Goal: Task Accomplishment & Management: Complete application form

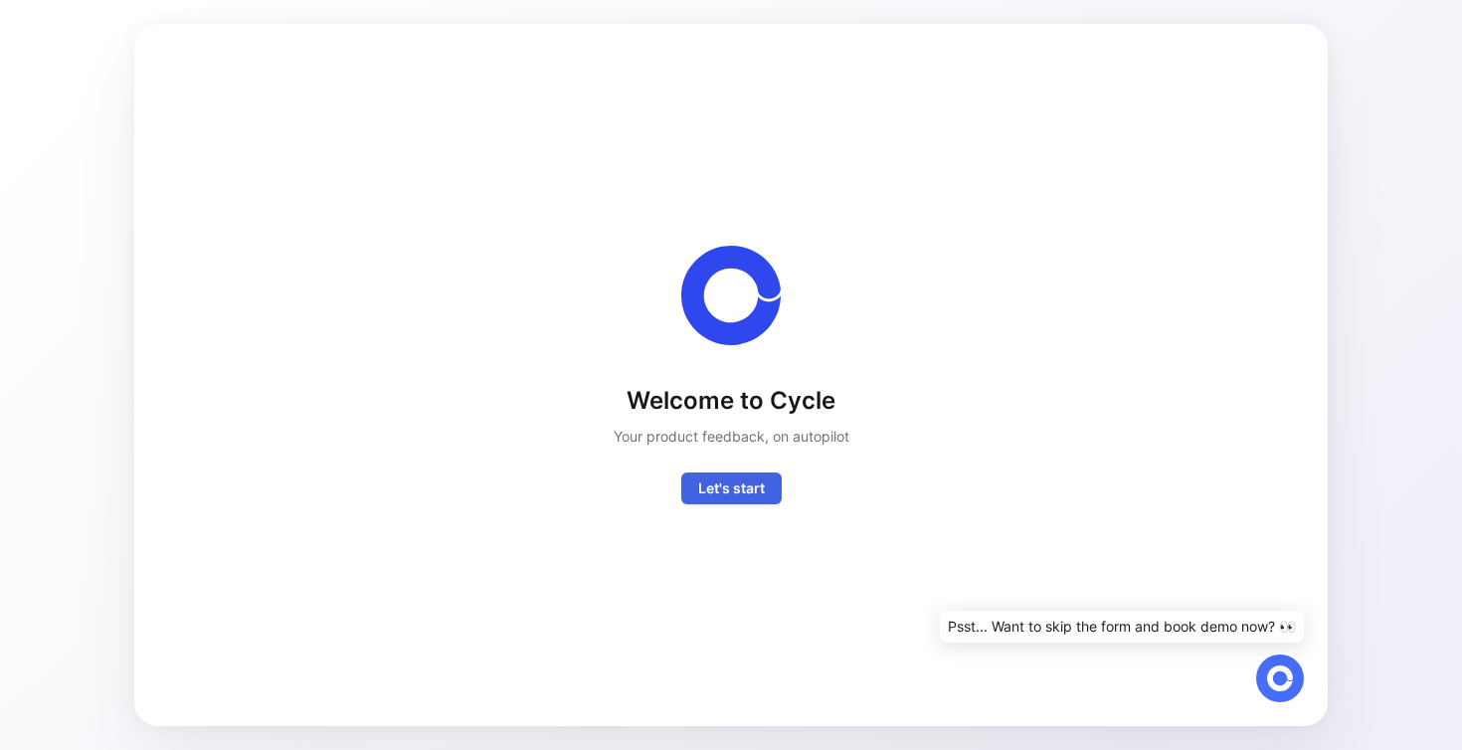
click at [726, 486] on span "Let's start" at bounding box center [731, 488] width 67 height 24
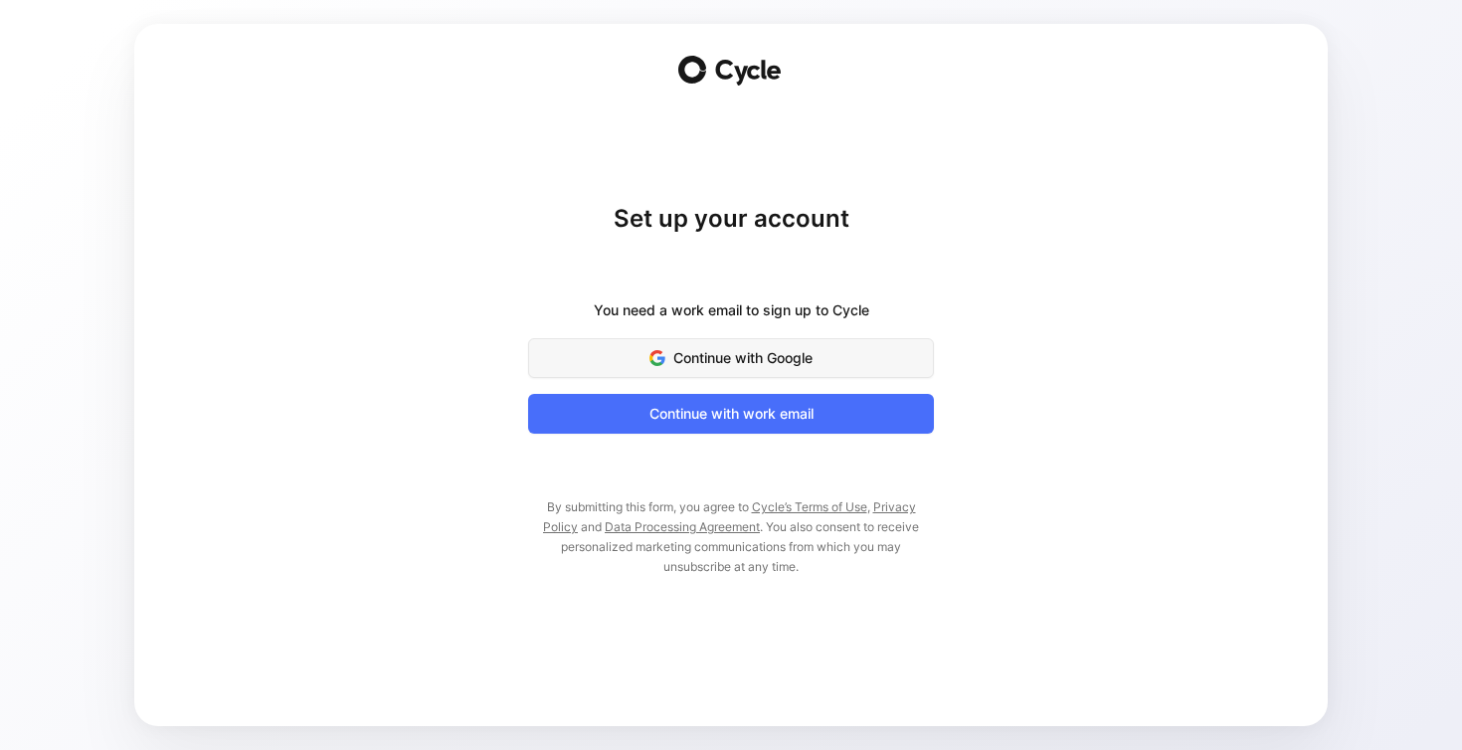
click at [708, 342] on button "Continue with Google" at bounding box center [731, 358] width 406 height 40
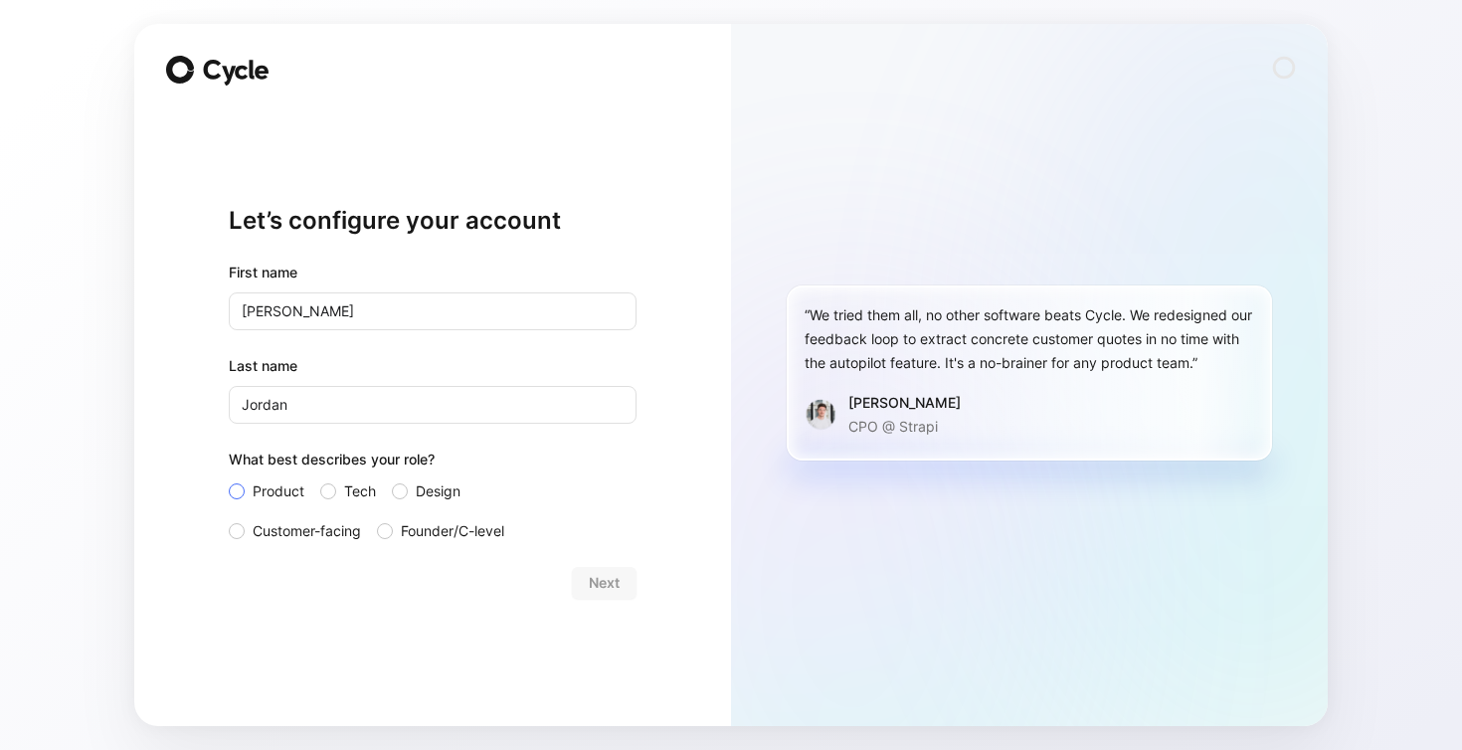
click at [274, 491] on span "Product" at bounding box center [279, 491] width 52 height 24
click at [229, 479] on input "Product" at bounding box center [229, 479] width 0 height 0
click at [312, 532] on span "Customer-facing" at bounding box center [307, 531] width 108 height 24
click at [229, 519] on input "Customer-facing" at bounding box center [229, 519] width 0 height 0
click at [275, 497] on span "Product" at bounding box center [279, 491] width 52 height 24
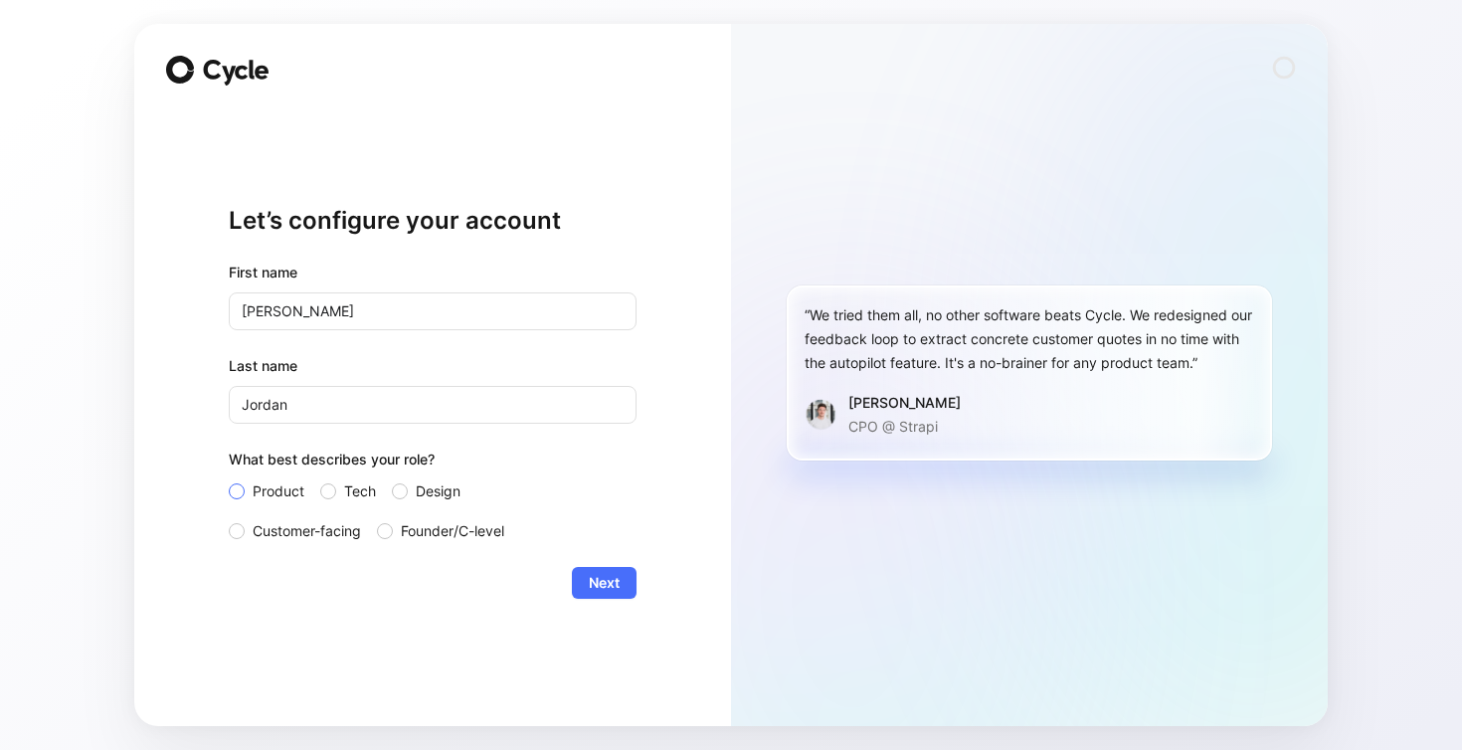
click at [229, 479] on input "Product" at bounding box center [229, 479] width 0 height 0
click at [590, 583] on span "Next" at bounding box center [604, 583] width 31 height 24
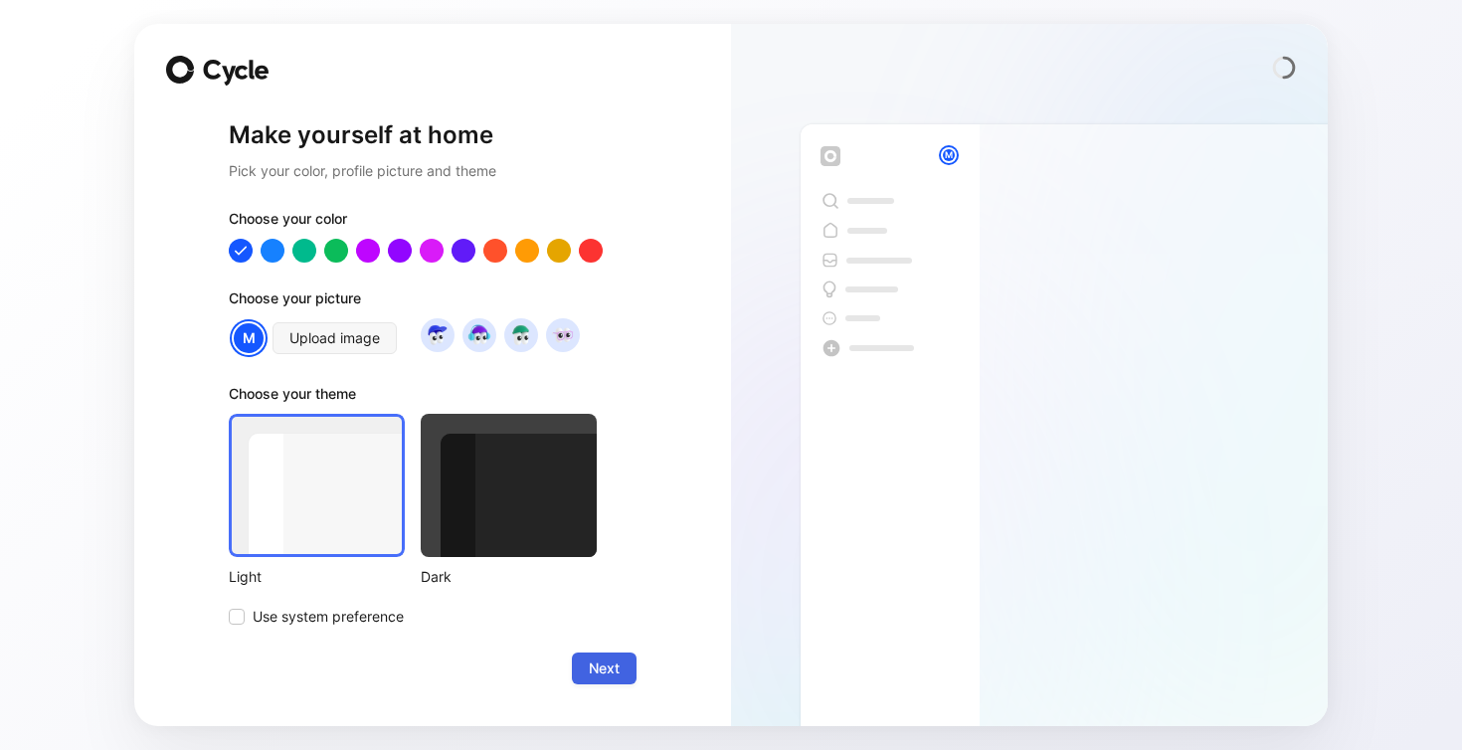
click at [614, 668] on span "Next" at bounding box center [604, 668] width 31 height 24
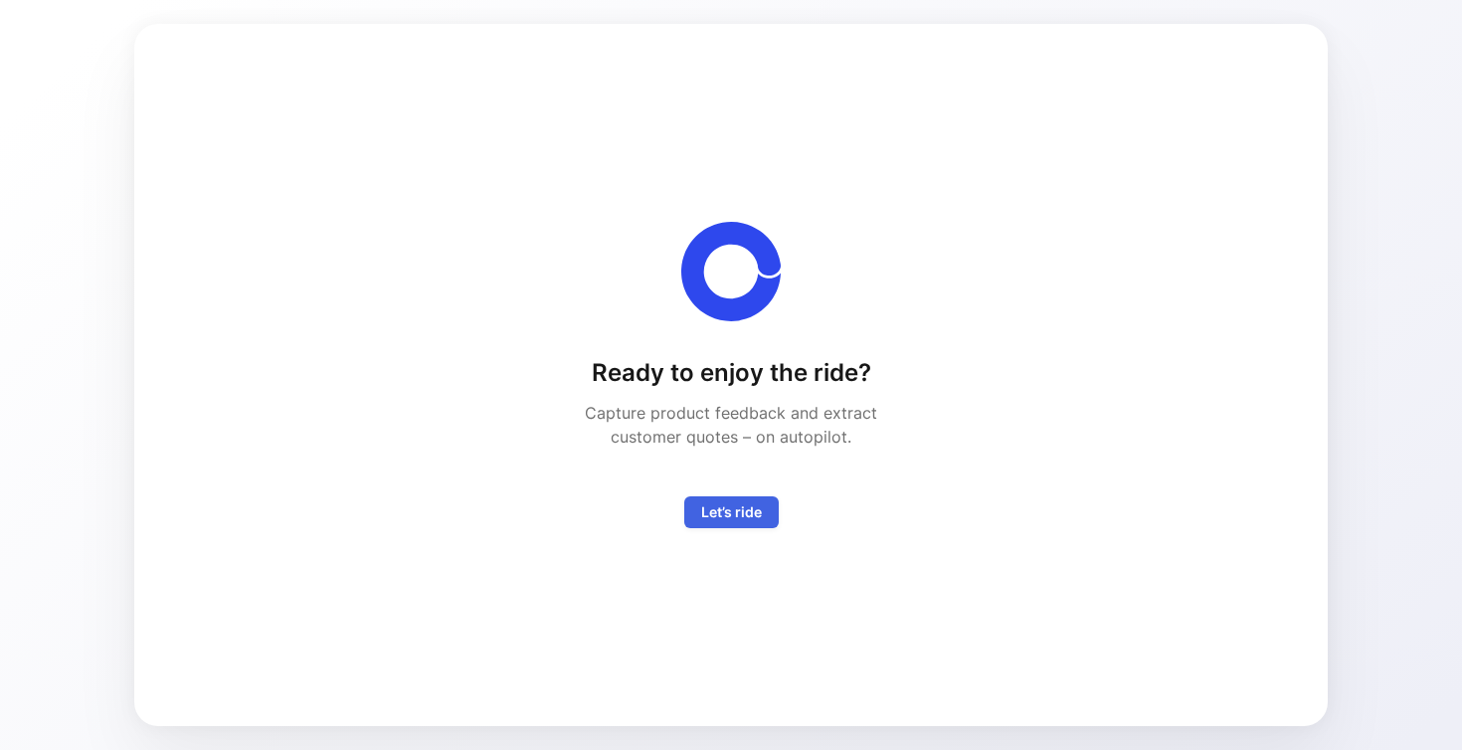
click at [730, 512] on span "Let’s ride" at bounding box center [731, 512] width 61 height 24
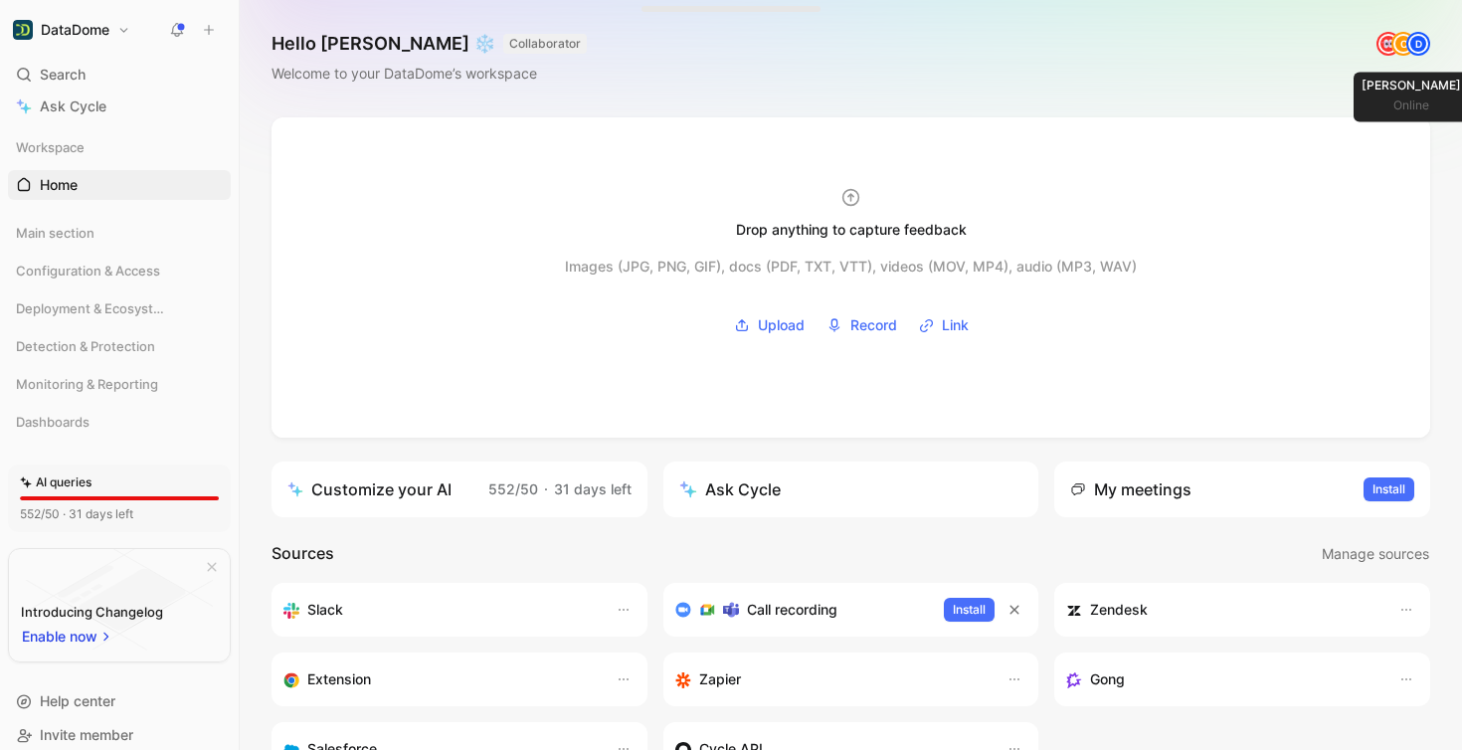
click at [1408, 42] on div "D" at bounding box center [1418, 44] width 20 height 20
click at [1394, 50] on div "C" at bounding box center [1403, 44] width 26 height 26
click at [90, 234] on span "Main section" at bounding box center [55, 233] width 79 height 20
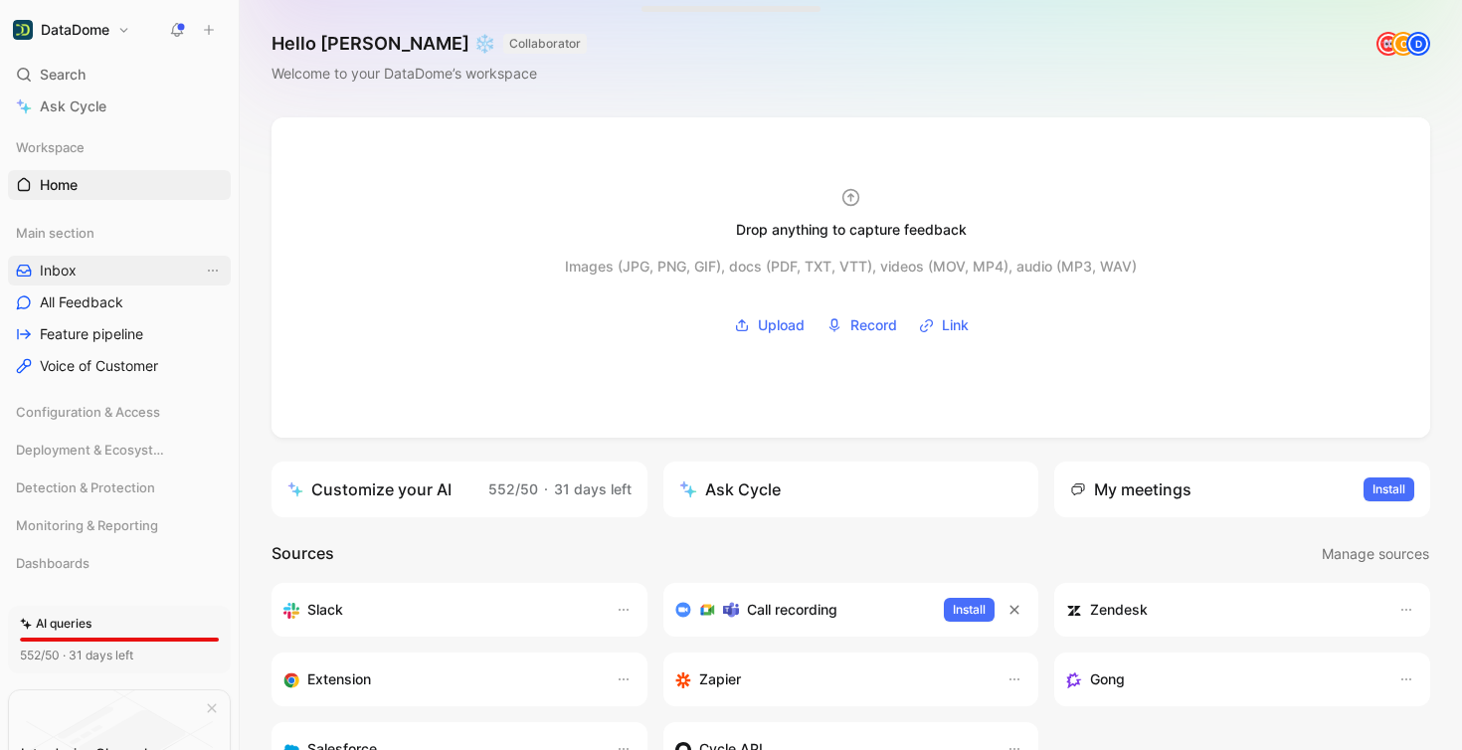
click at [42, 261] on span "Inbox" at bounding box center [58, 271] width 37 height 20
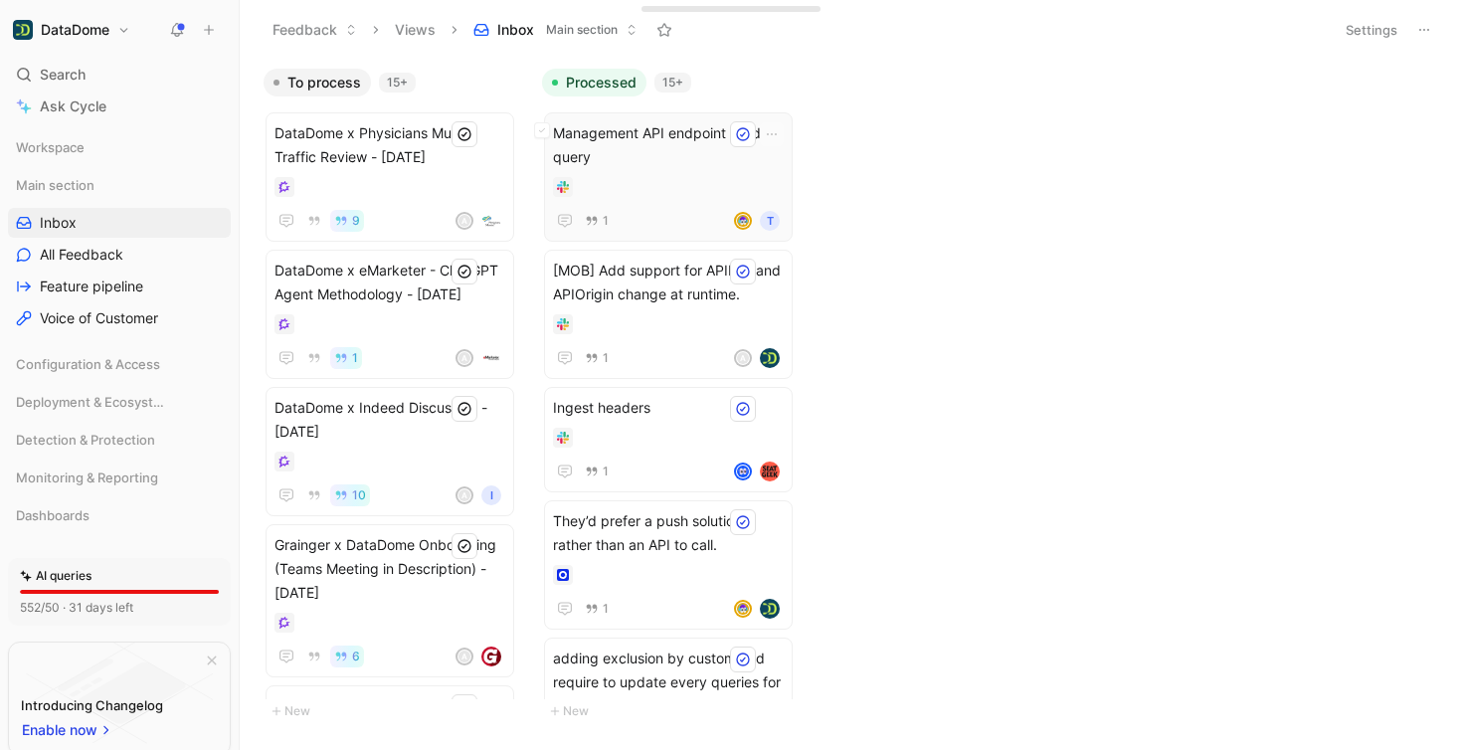
click at [670, 162] on span "Management API endpoint for data query" at bounding box center [668, 145] width 231 height 48
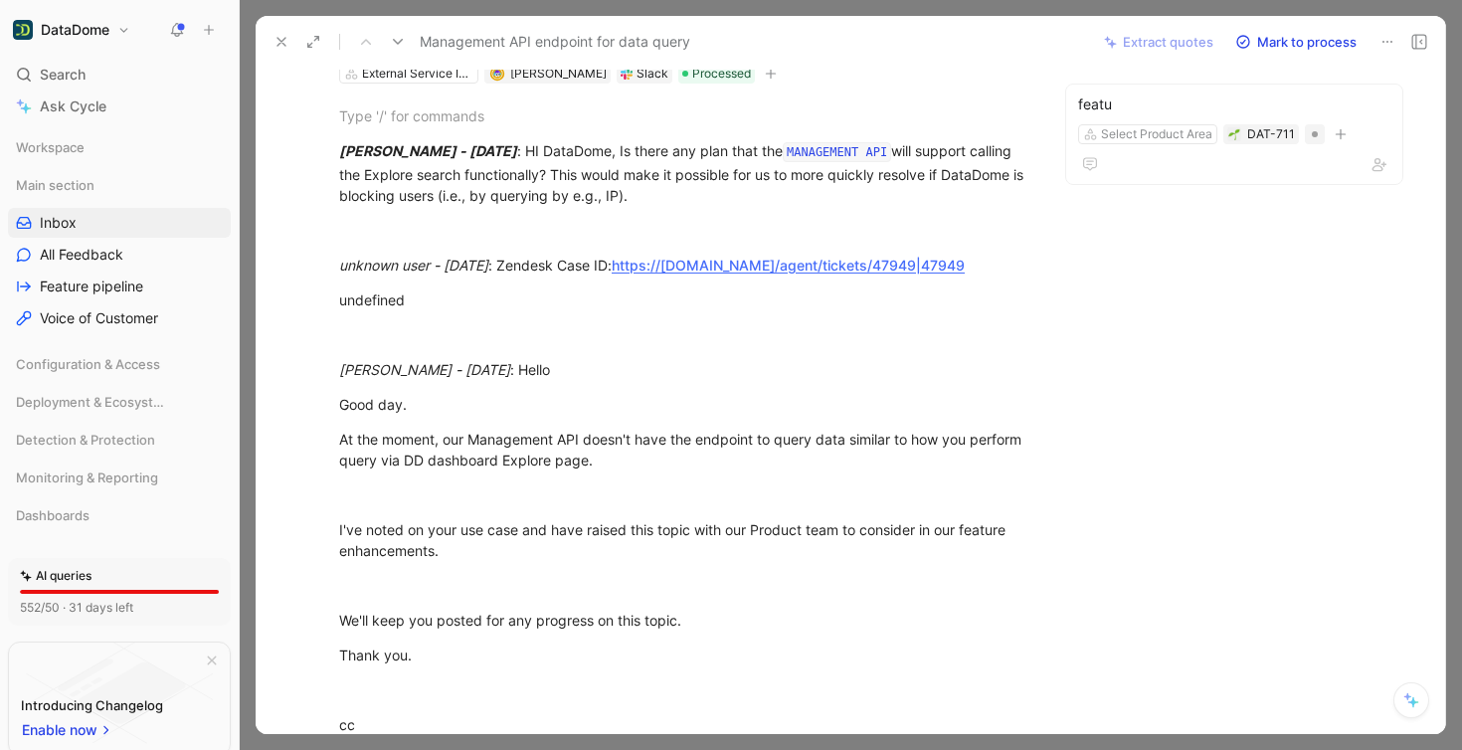
scroll to position [25, 0]
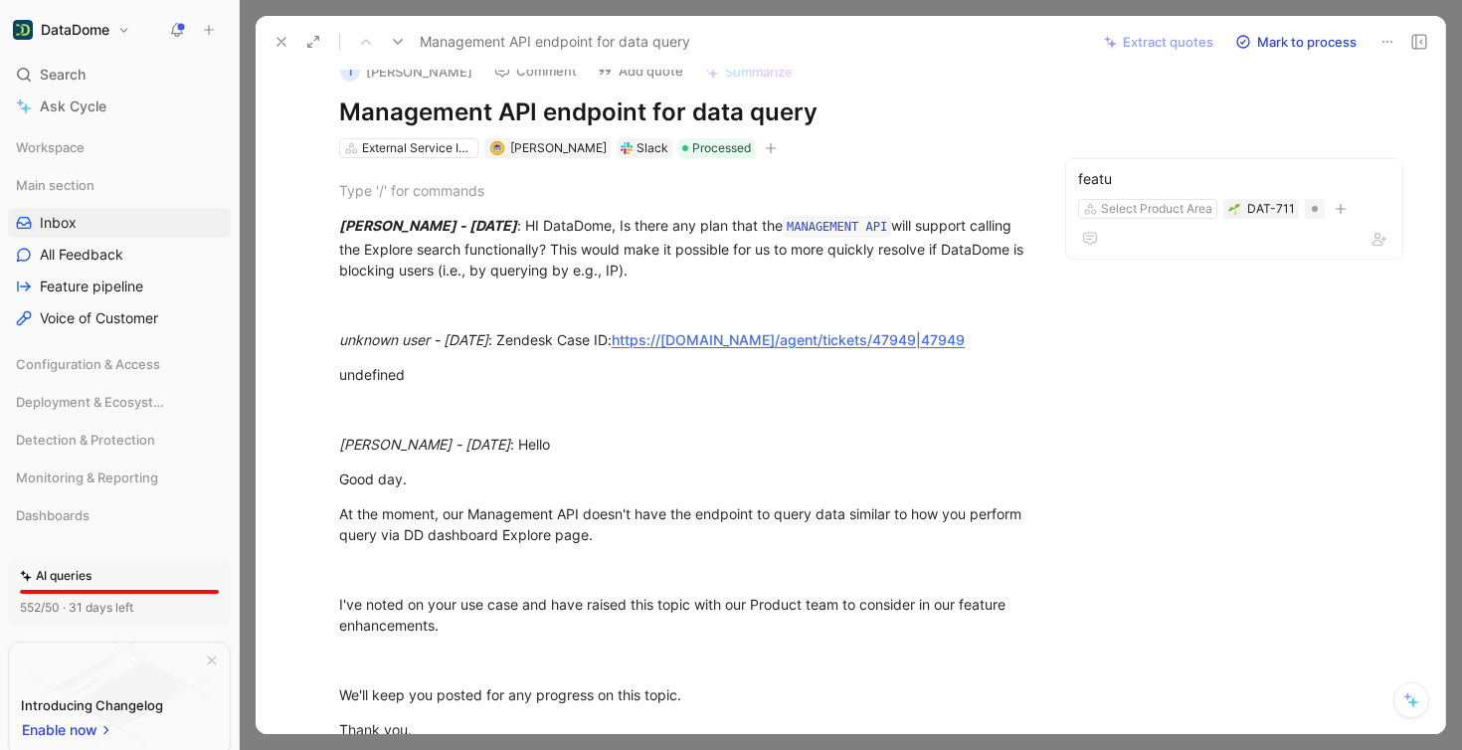
click at [282, 42] on use at bounding box center [281, 42] width 8 height 8
